Goal: Task Accomplishment & Management: Manage account settings

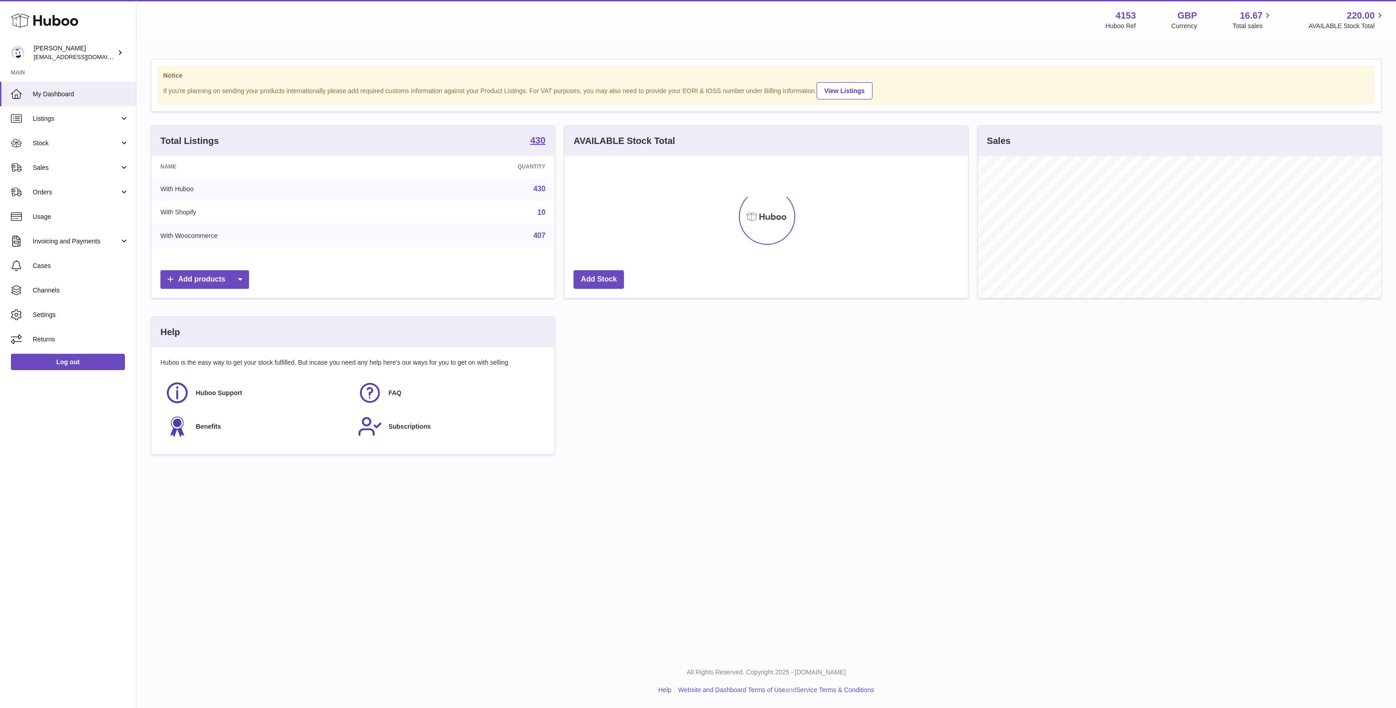
scroll to position [142, 403]
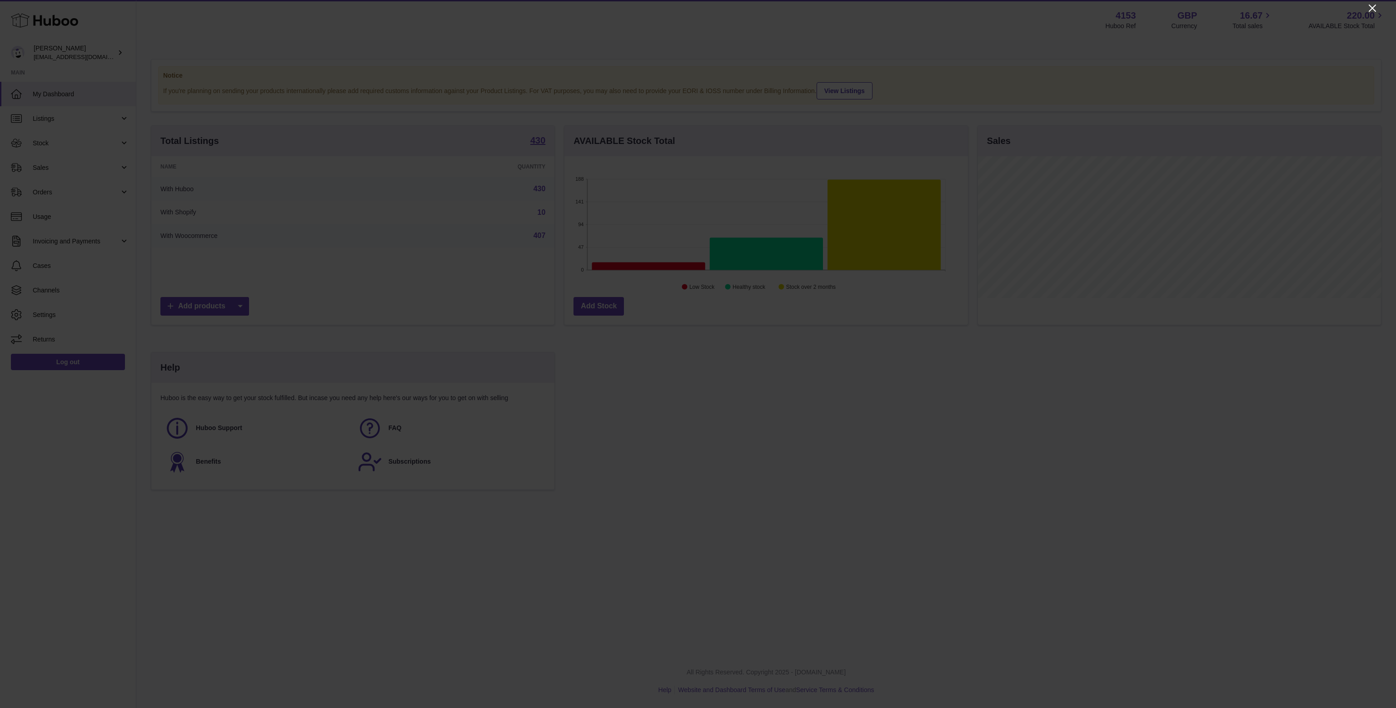
click at [1373, 6] on icon "Close" at bounding box center [1372, 8] width 11 height 11
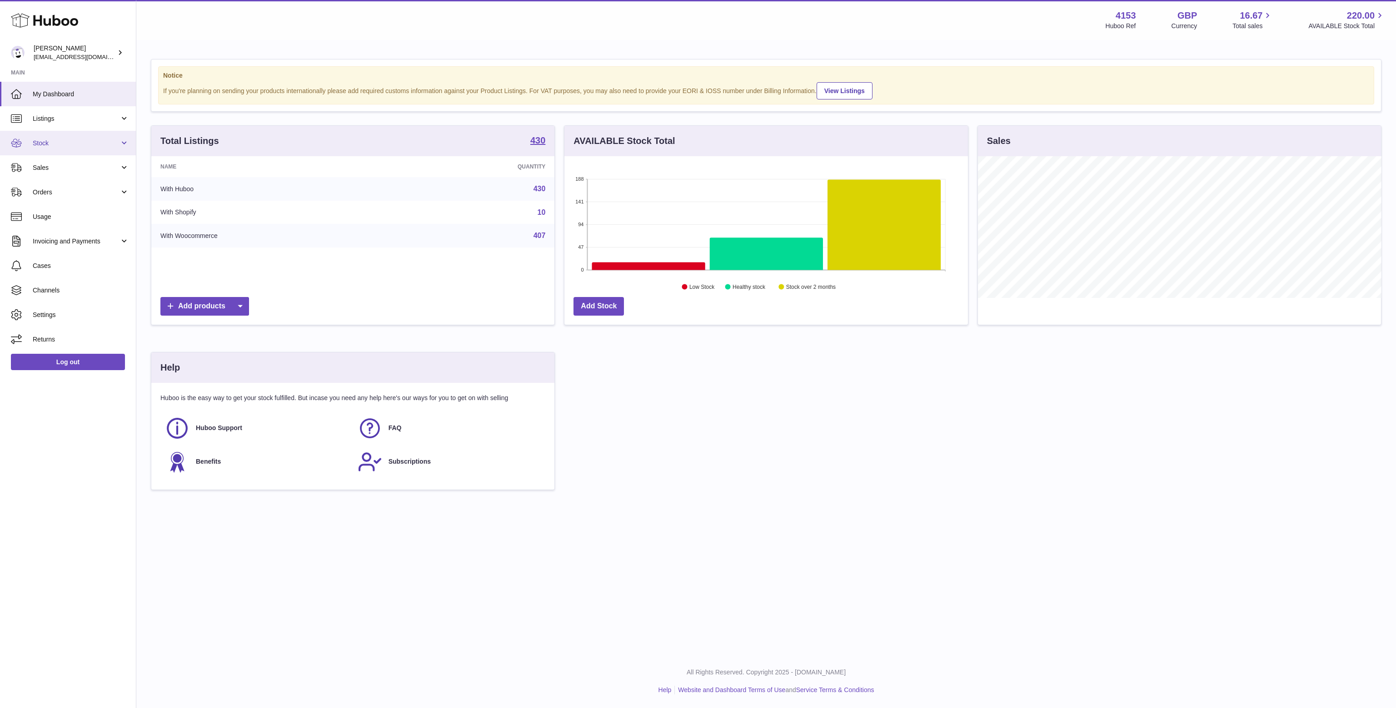
click at [52, 139] on span "Stock" at bounding box center [76, 143] width 87 height 9
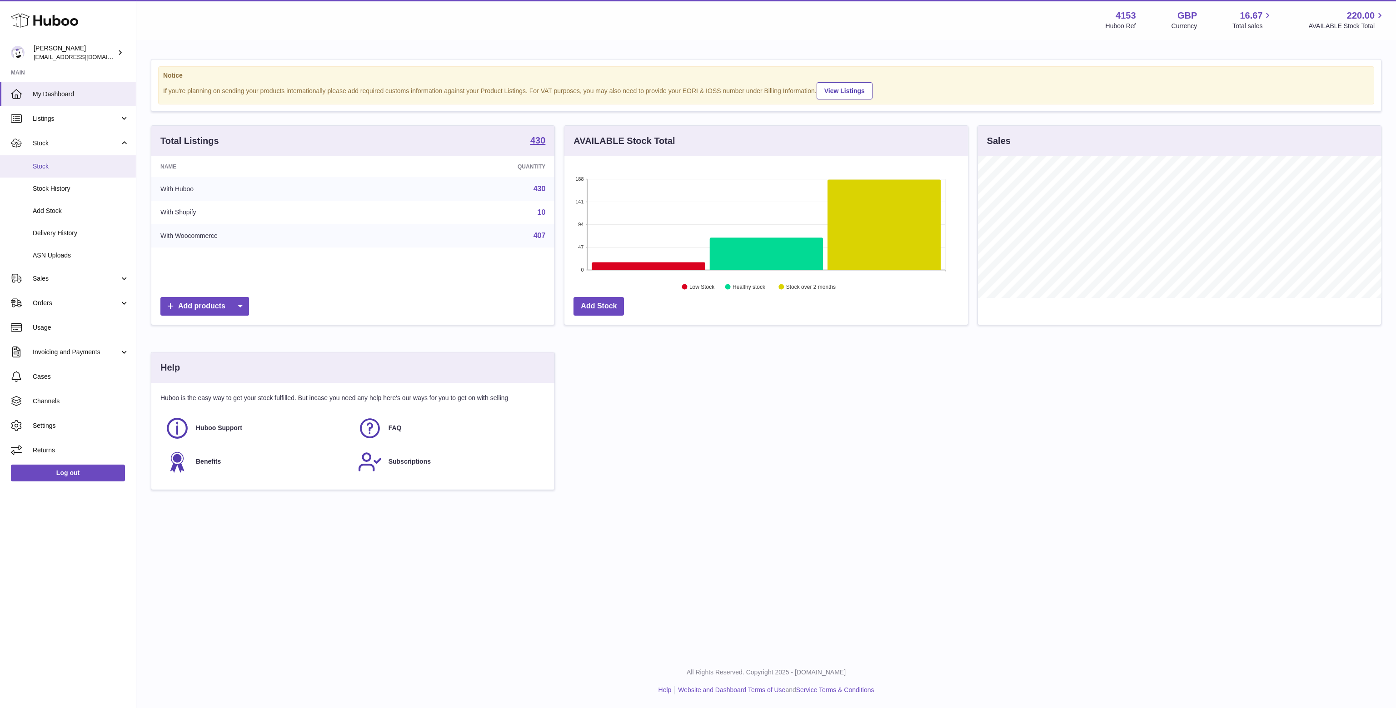
click at [52, 167] on span "Stock" at bounding box center [81, 166] width 96 height 9
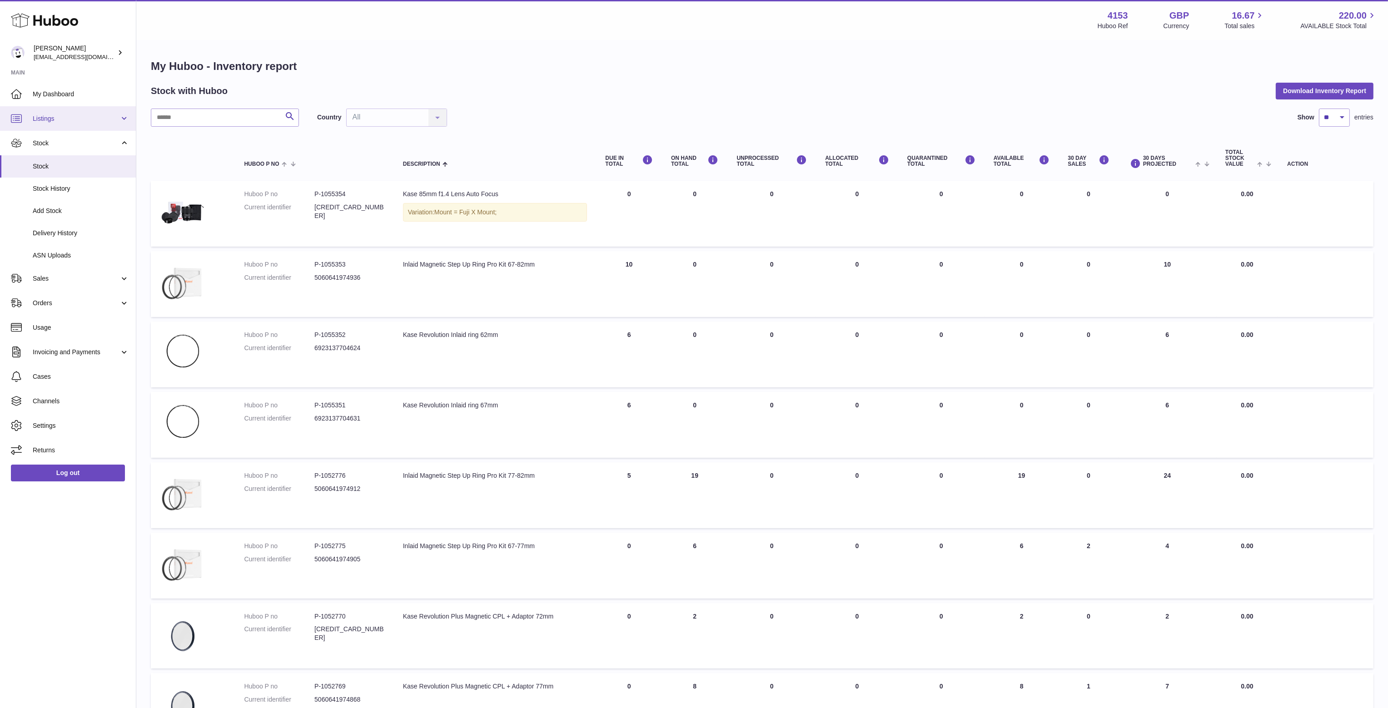
click at [55, 117] on span "Listings" at bounding box center [76, 118] width 87 height 9
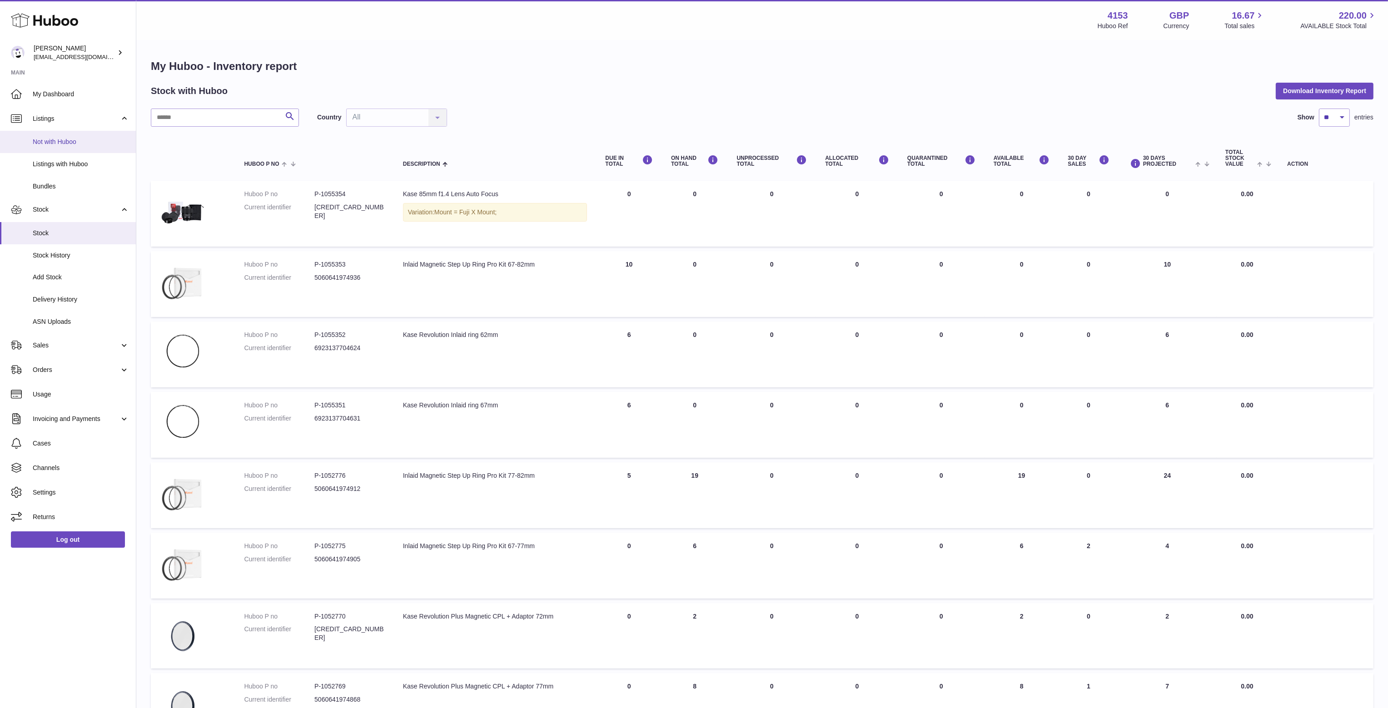
click at [57, 141] on span "Not with Huboo" at bounding box center [81, 142] width 96 height 9
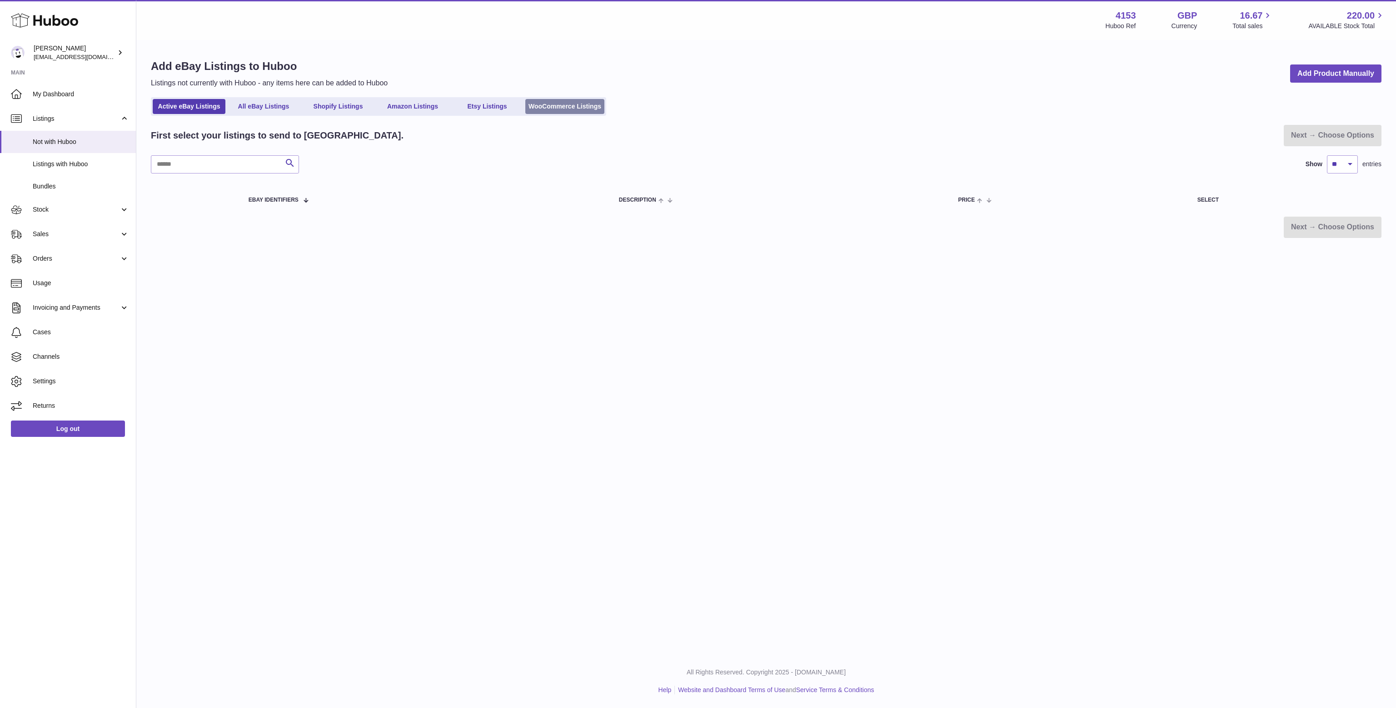
click at [557, 108] on link "WooCommerce Listings" at bounding box center [564, 106] width 79 height 15
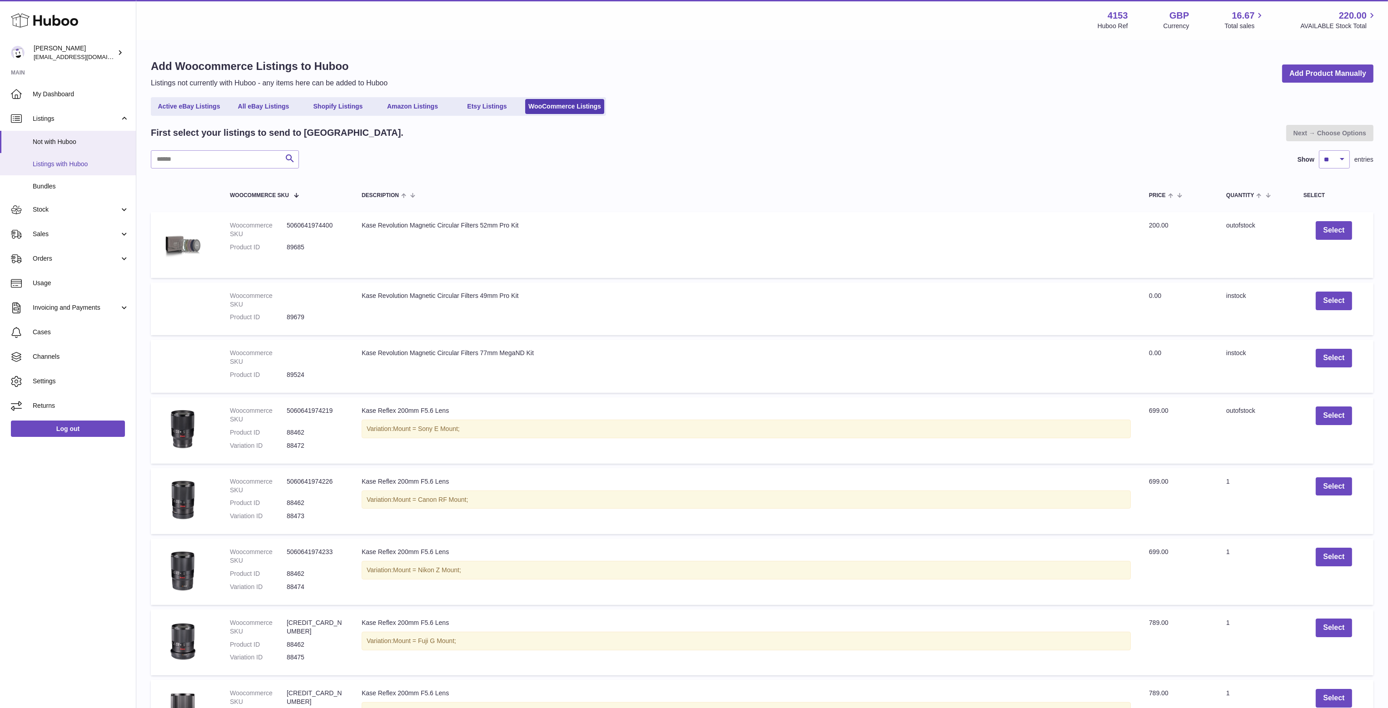
click at [56, 165] on span "Listings with Huboo" at bounding box center [81, 164] width 96 height 9
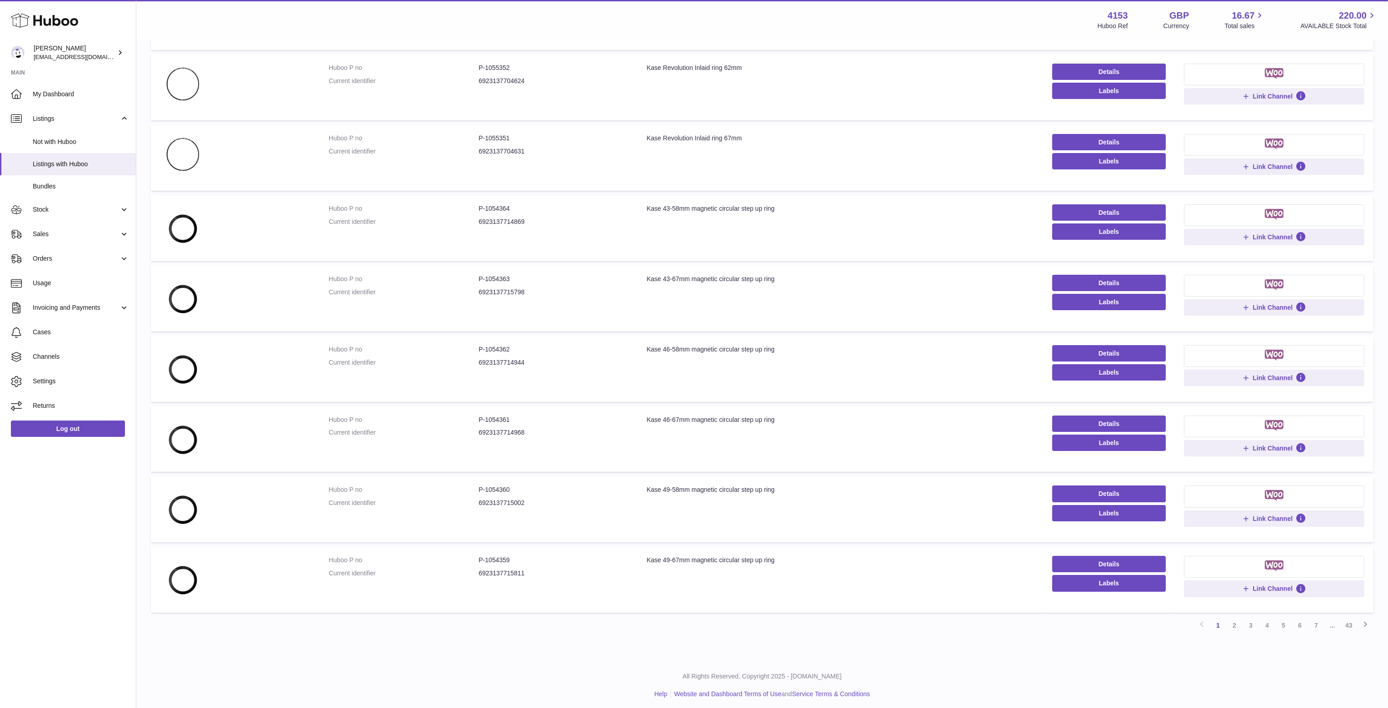
scroll to position [251, 0]
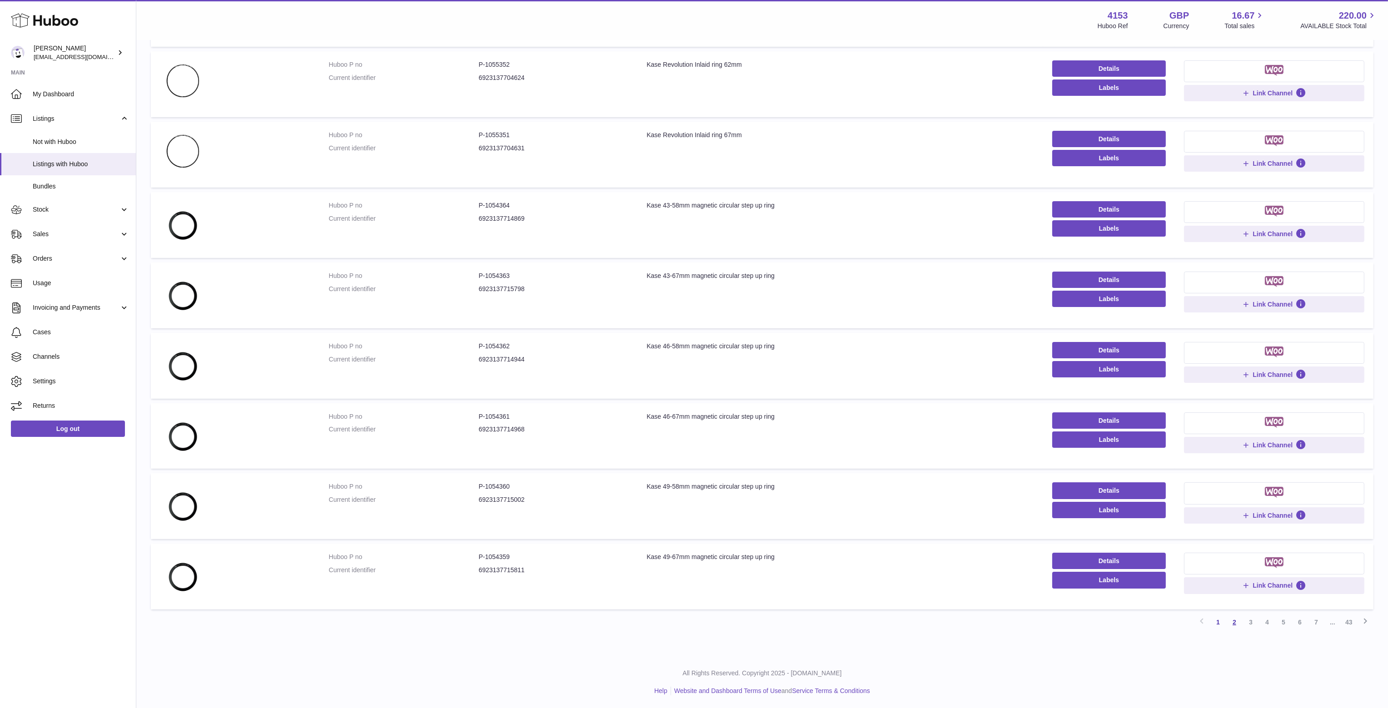
click at [1236, 625] on link "2" at bounding box center [1234, 622] width 16 height 16
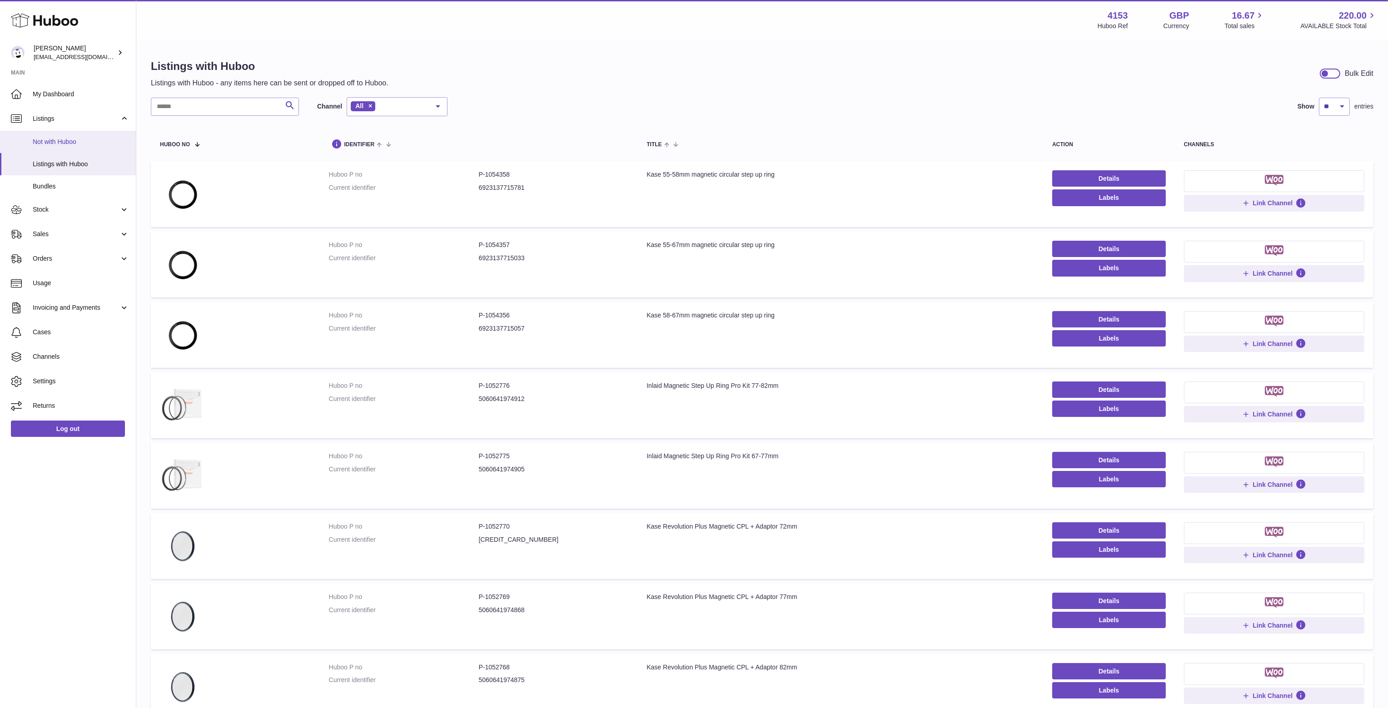
click at [59, 143] on span "Not with Huboo" at bounding box center [81, 142] width 96 height 9
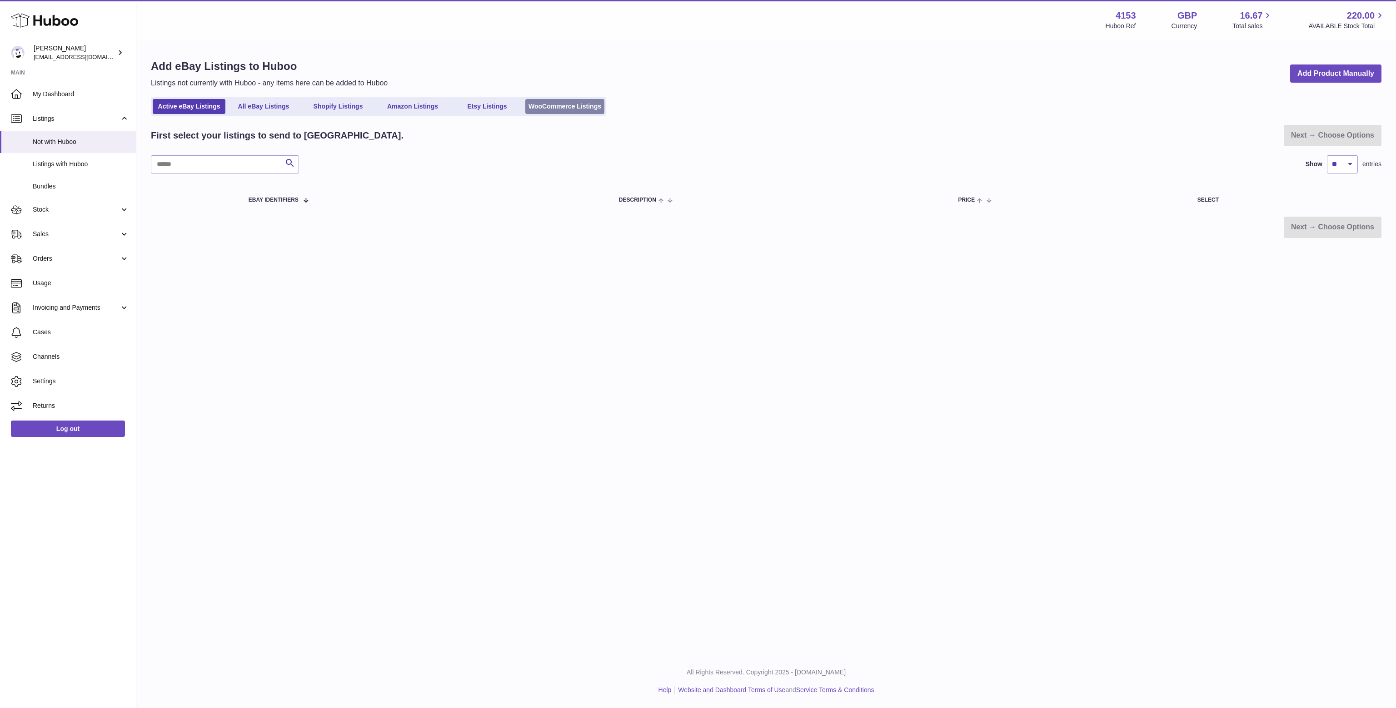
click at [580, 112] on link "WooCommerce Listings" at bounding box center [564, 106] width 79 height 15
